Goal: Find contact information: Find contact information

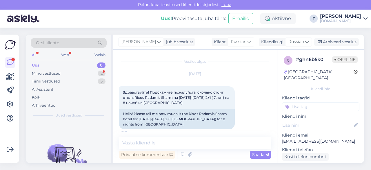
click at [79, 73] on div "Minu vestlused 2" at bounding box center [69, 73] width 76 height 8
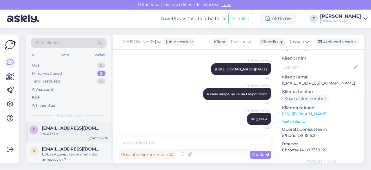
click at [69, 131] on div "по датам" at bounding box center [75, 132] width 66 height 5
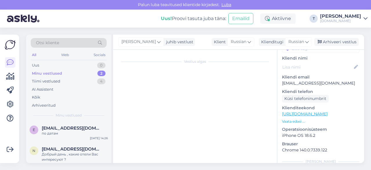
scroll to position [1363, 0]
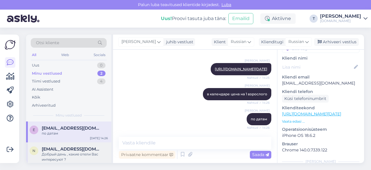
click at [61, 150] on span "[EMAIL_ADDRESS][DOMAIN_NAME]" at bounding box center [72, 148] width 60 height 5
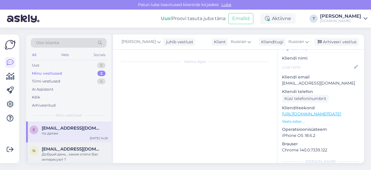
scroll to position [36, 0]
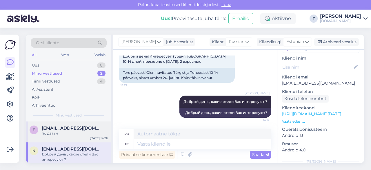
click at [71, 128] on span "[EMAIL_ADDRESS][DOMAIN_NAME]" at bounding box center [72, 127] width 60 height 5
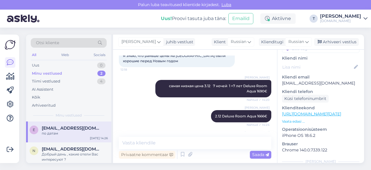
scroll to position [1247, 0]
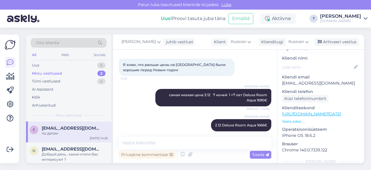
click at [302, 80] on p "[EMAIL_ADDRESS][DOMAIN_NAME]" at bounding box center [320, 83] width 77 height 6
copy p "[EMAIL_ADDRESS][DOMAIN_NAME]"
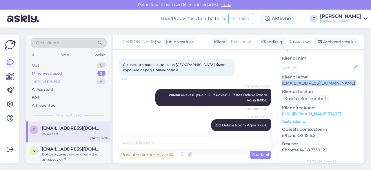
click at [72, 79] on div "Tiimi vestlused 4" at bounding box center [69, 81] width 76 height 8
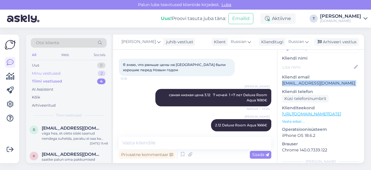
click at [70, 70] on div "Minu vestlused 2" at bounding box center [69, 73] width 76 height 8
